Goal: Transaction & Acquisition: Purchase product/service

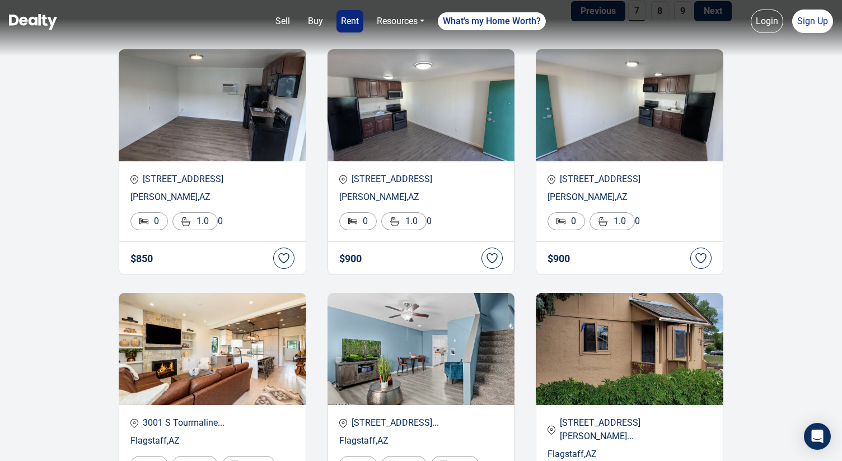
scroll to position [181, 0]
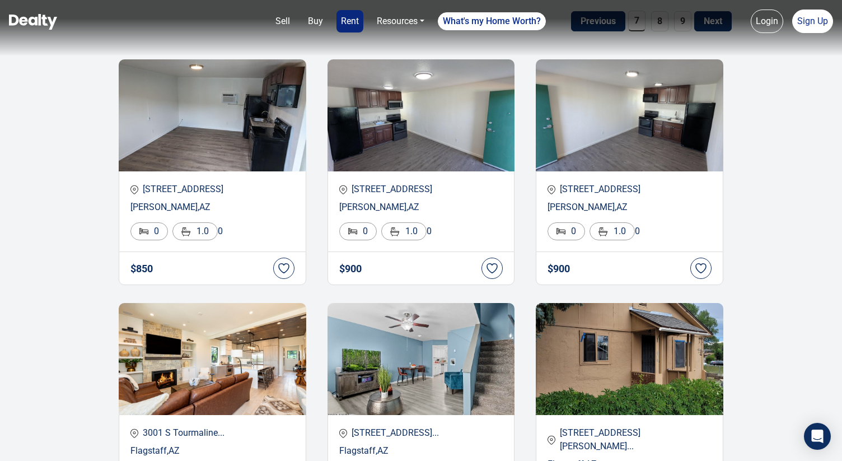
click at [31, 18] on img at bounding box center [33, 22] width 48 height 16
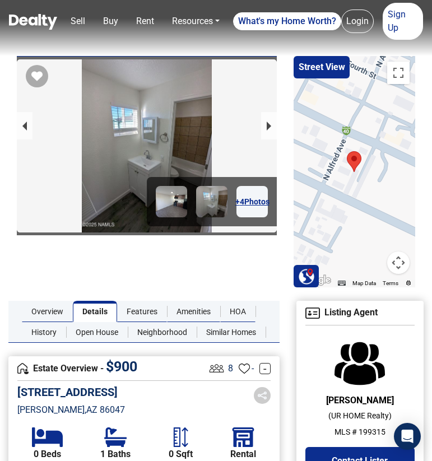
scroll to position [395, 0]
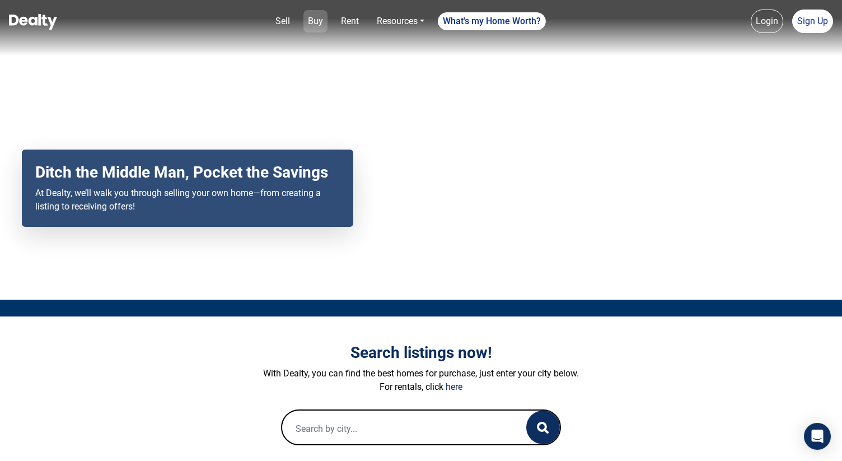
click at [312, 25] on link "Buy" at bounding box center [316, 21] width 24 height 22
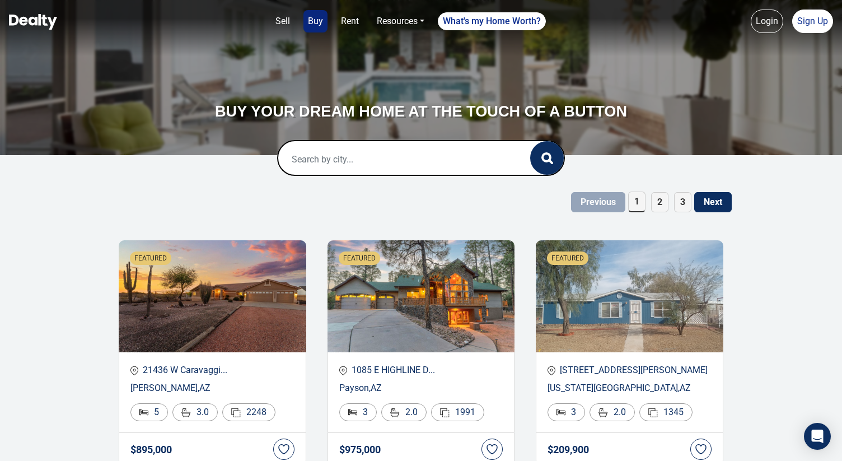
click at [357, 170] on input "text" at bounding box center [392, 159] width 229 height 36
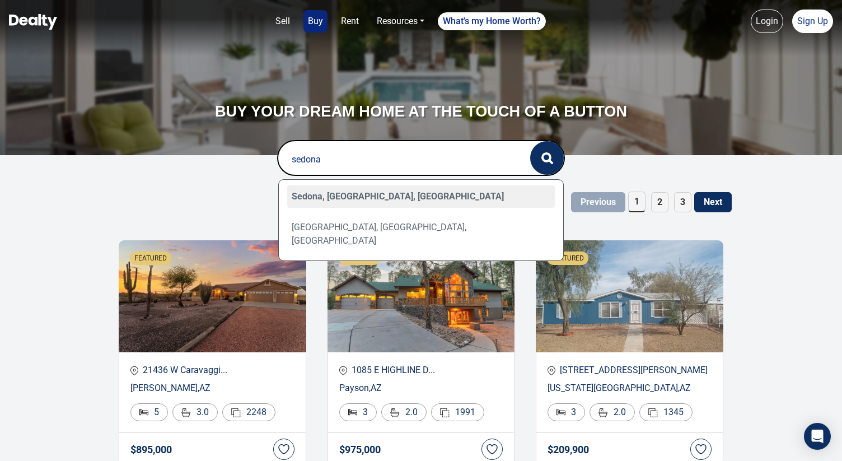
click at [331, 200] on div "Sedona, AZ, USA" at bounding box center [421, 196] width 268 height 22
type input "Sedona, AZ, USA"
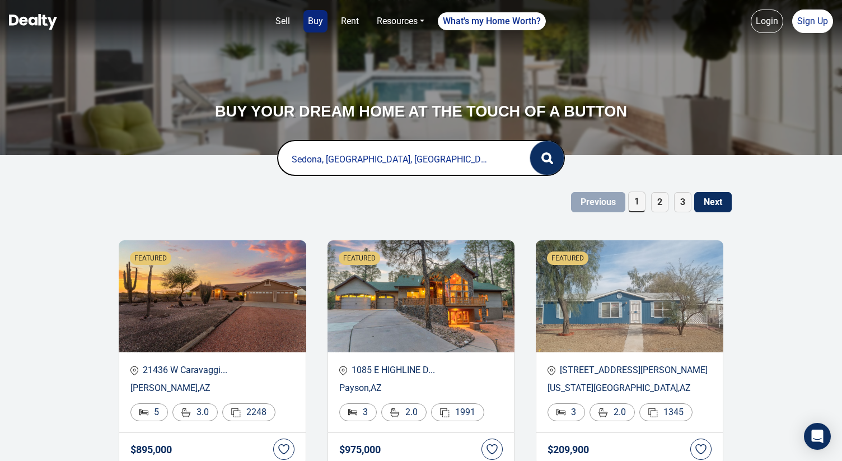
click at [547, 157] on icon "button" at bounding box center [548, 158] width 12 height 12
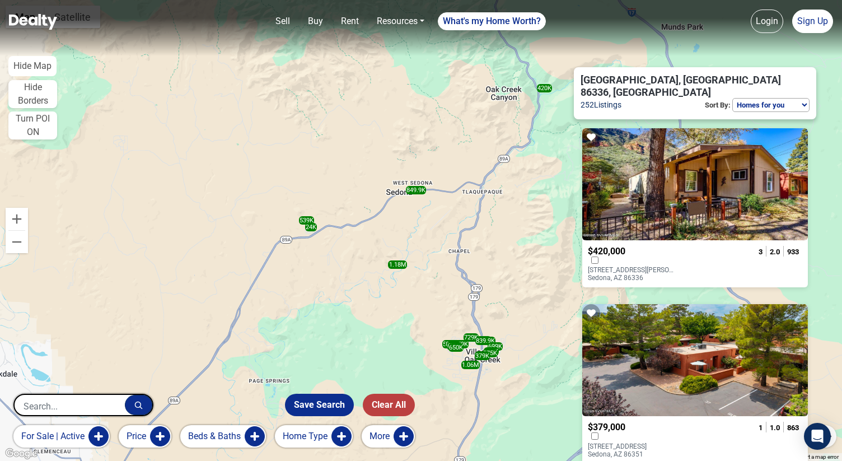
click at [766, 98] on select "Homes for you Price (Low to High) Price (High to Low) Newest" at bounding box center [771, 105] width 77 height 14
select select "newest"
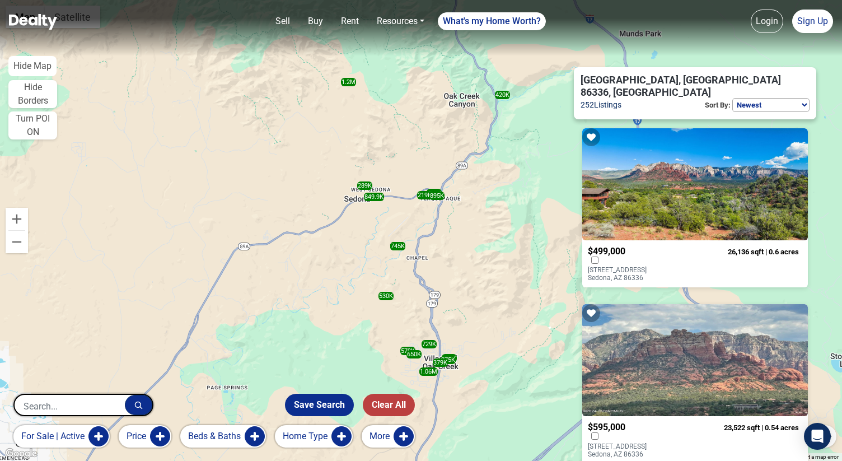
click at [638, 266] on p "7 Sky Ridge Court Sedona, AZ 86336" at bounding box center [633, 274] width 90 height 16
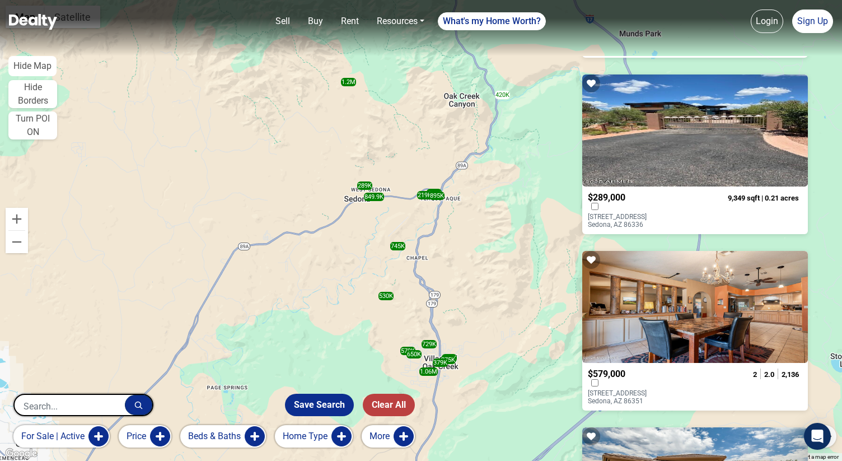
scroll to position [1331, 0]
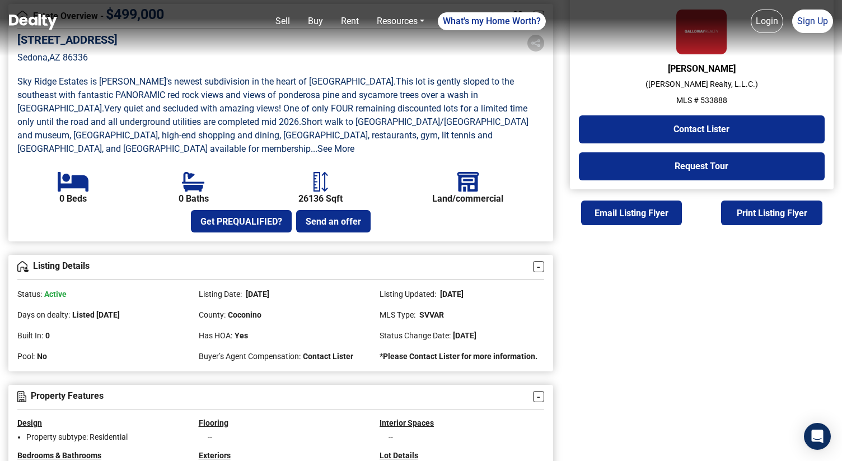
scroll to position [335, 0]
